Goal: Information Seeking & Learning: Learn about a topic

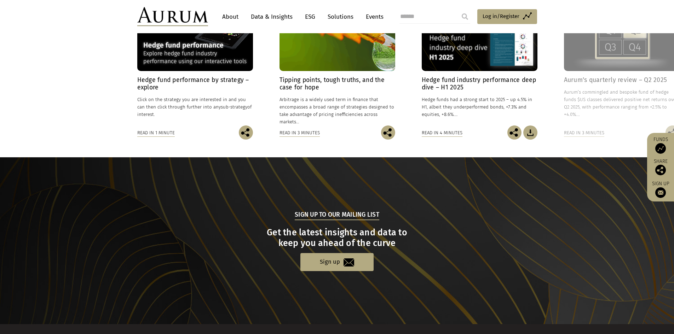
scroll to position [644, 0]
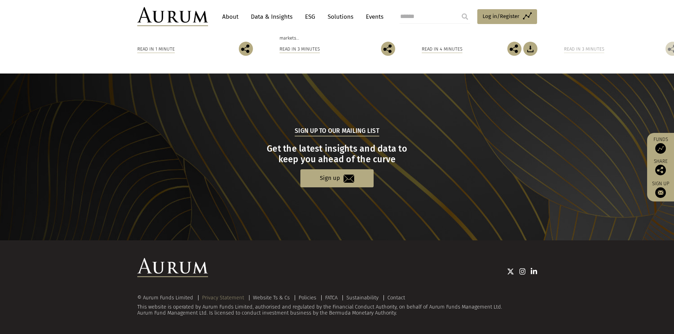
click at [218, 299] on link "Privacy Statement" at bounding box center [223, 298] width 42 height 6
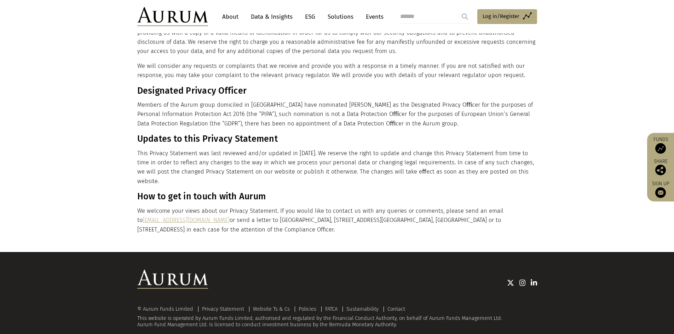
scroll to position [1306, 0]
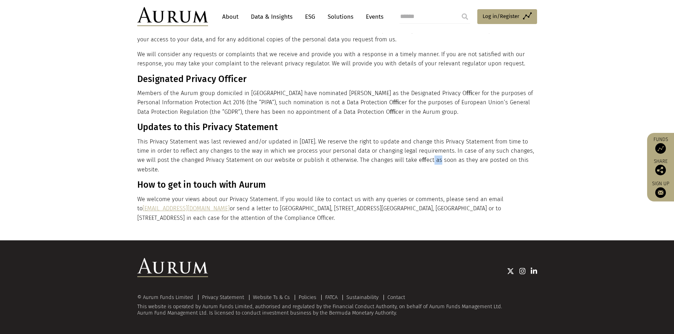
drag, startPoint x: 415, startPoint y: 160, endPoint x: 410, endPoint y: 158, distance: 6.2
click at [410, 158] on p "This Privacy Statement was last reviewed and/or updated in October 2024. We res…" at bounding box center [336, 155] width 398 height 37
click at [487, 137] on p "This Privacy Statement was last reviewed and/or updated in October 2024. We res…" at bounding box center [336, 155] width 398 height 37
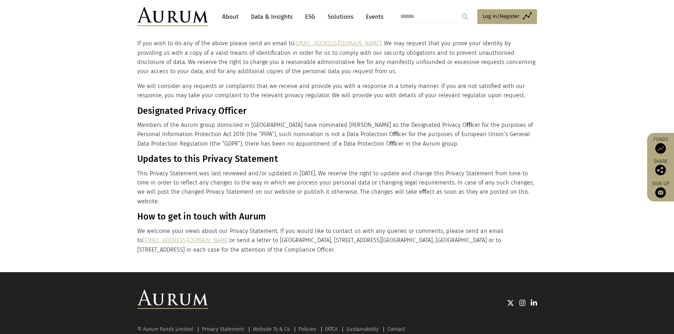
scroll to position [1235, 0]
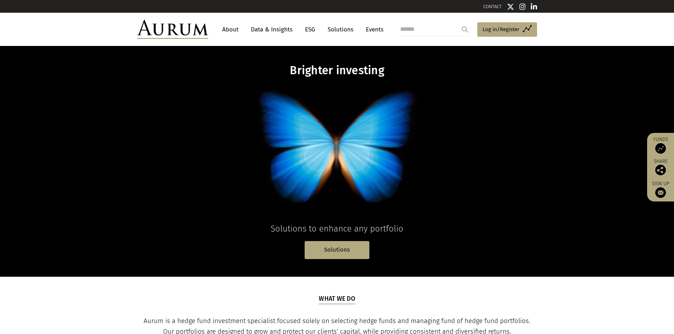
click at [309, 28] on link "ESG" at bounding box center [309, 29] width 17 height 13
